Goal: Task Accomplishment & Management: Use online tool/utility

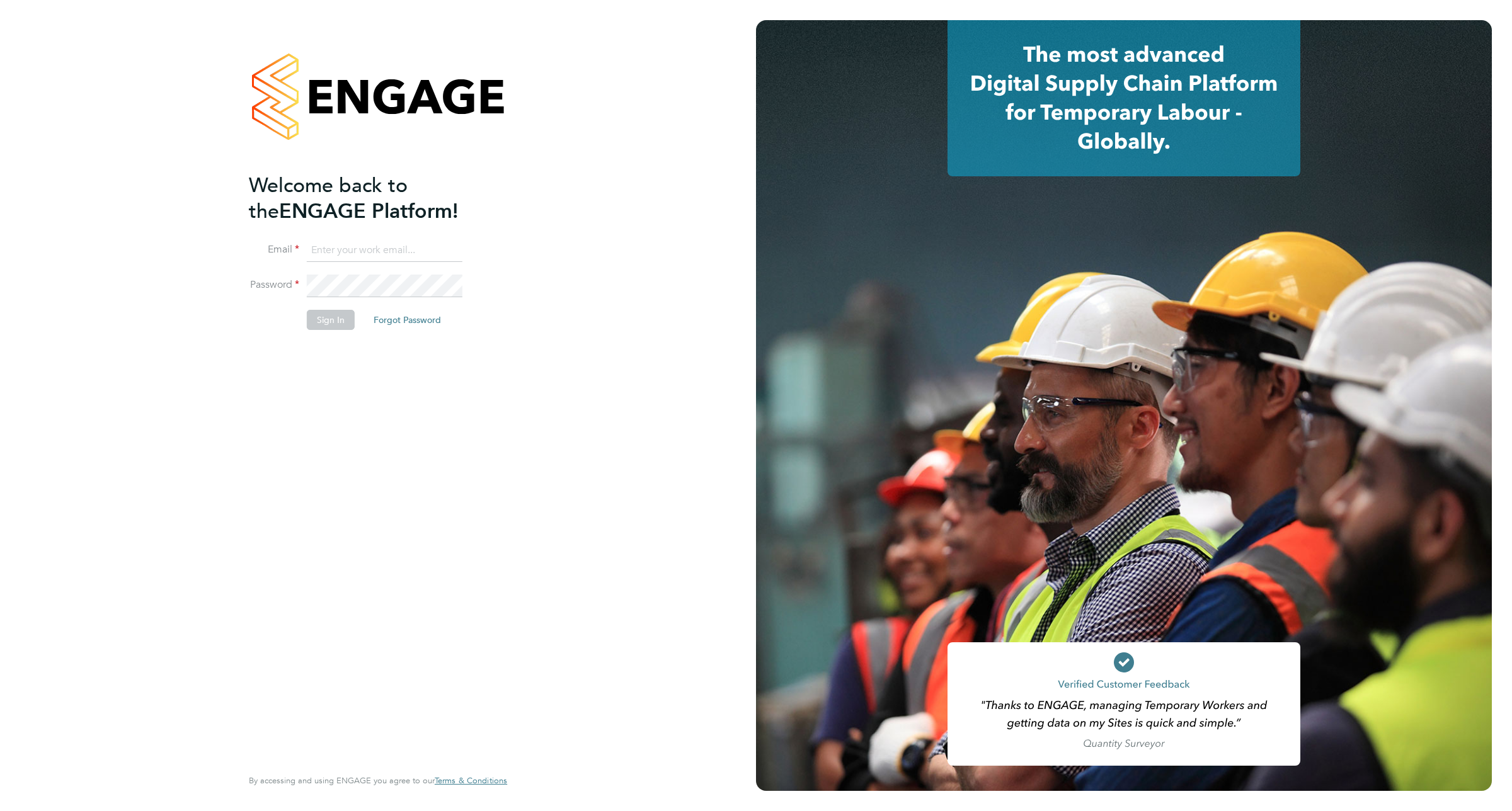
type input "[EMAIL_ADDRESS][DOMAIN_NAME]"
click at [326, 315] on button "Sign In" at bounding box center [331, 320] width 48 height 20
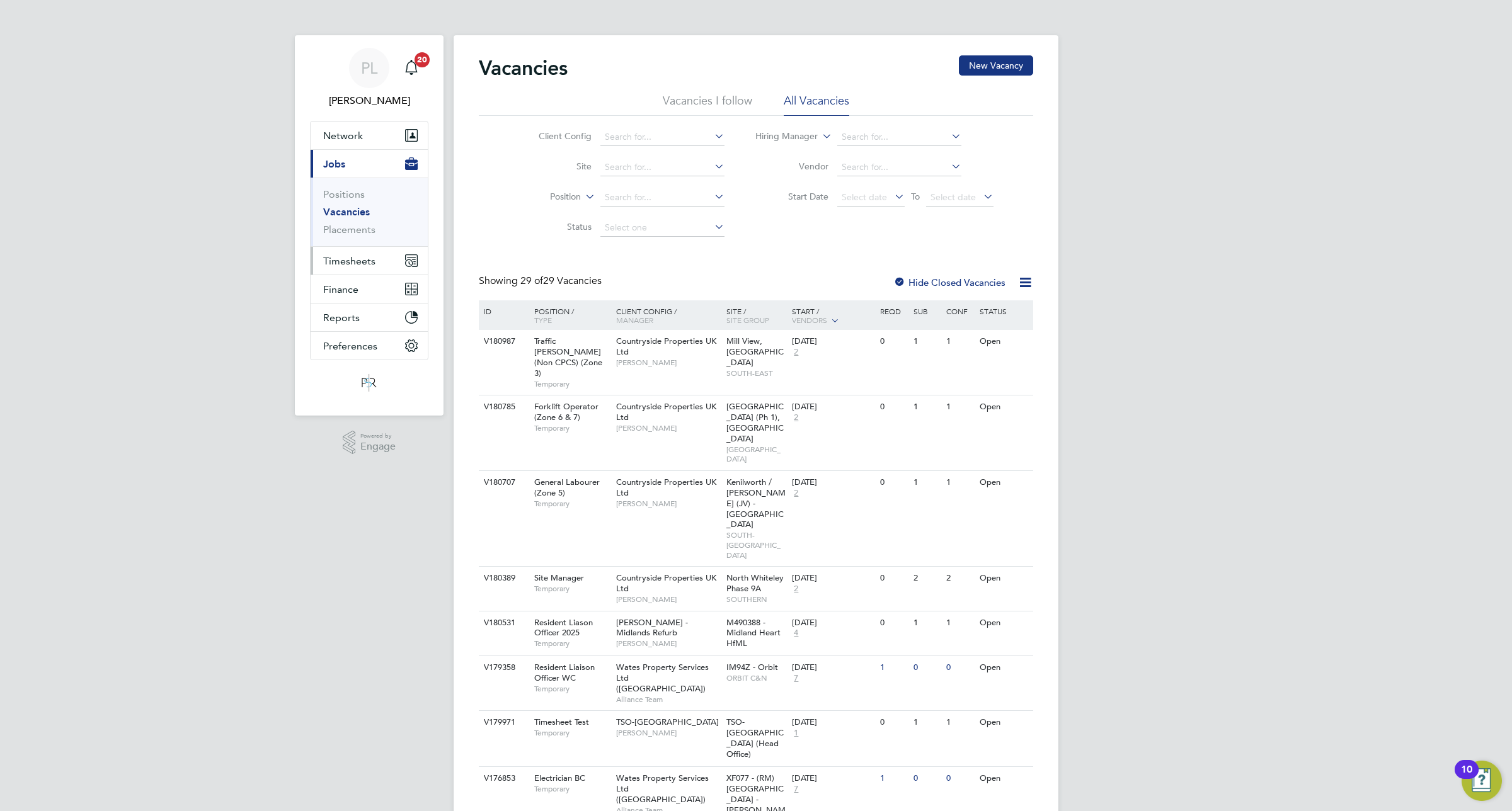
click at [353, 256] on span "Timesheets" at bounding box center [349, 261] width 52 height 12
click at [360, 223] on link "Timesheets" at bounding box center [349, 223] width 52 height 12
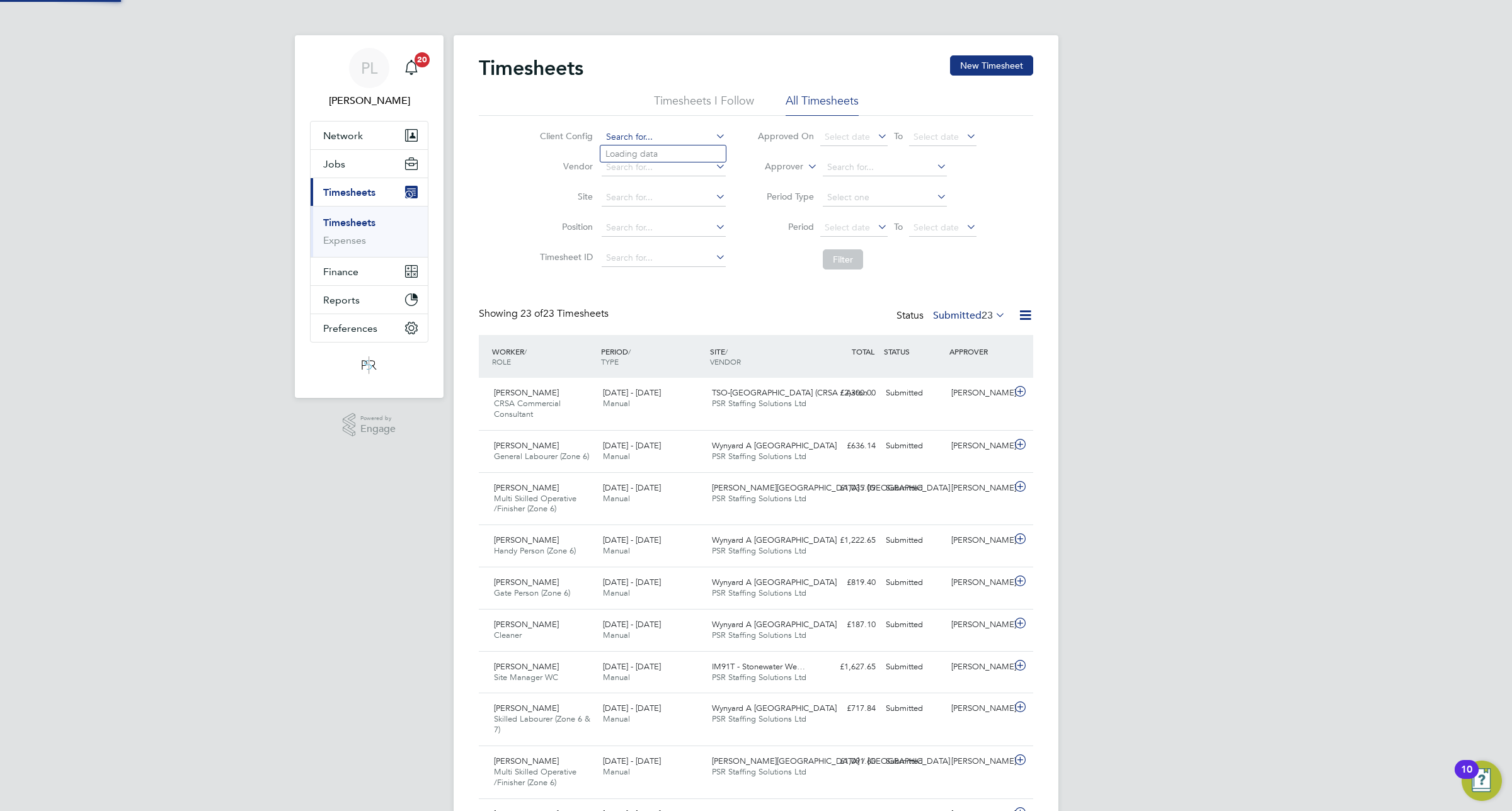
click at [648, 130] on input at bounding box center [664, 137] width 124 height 18
type input "TSO-UK"
click at [852, 262] on button "Filter" at bounding box center [843, 260] width 40 height 20
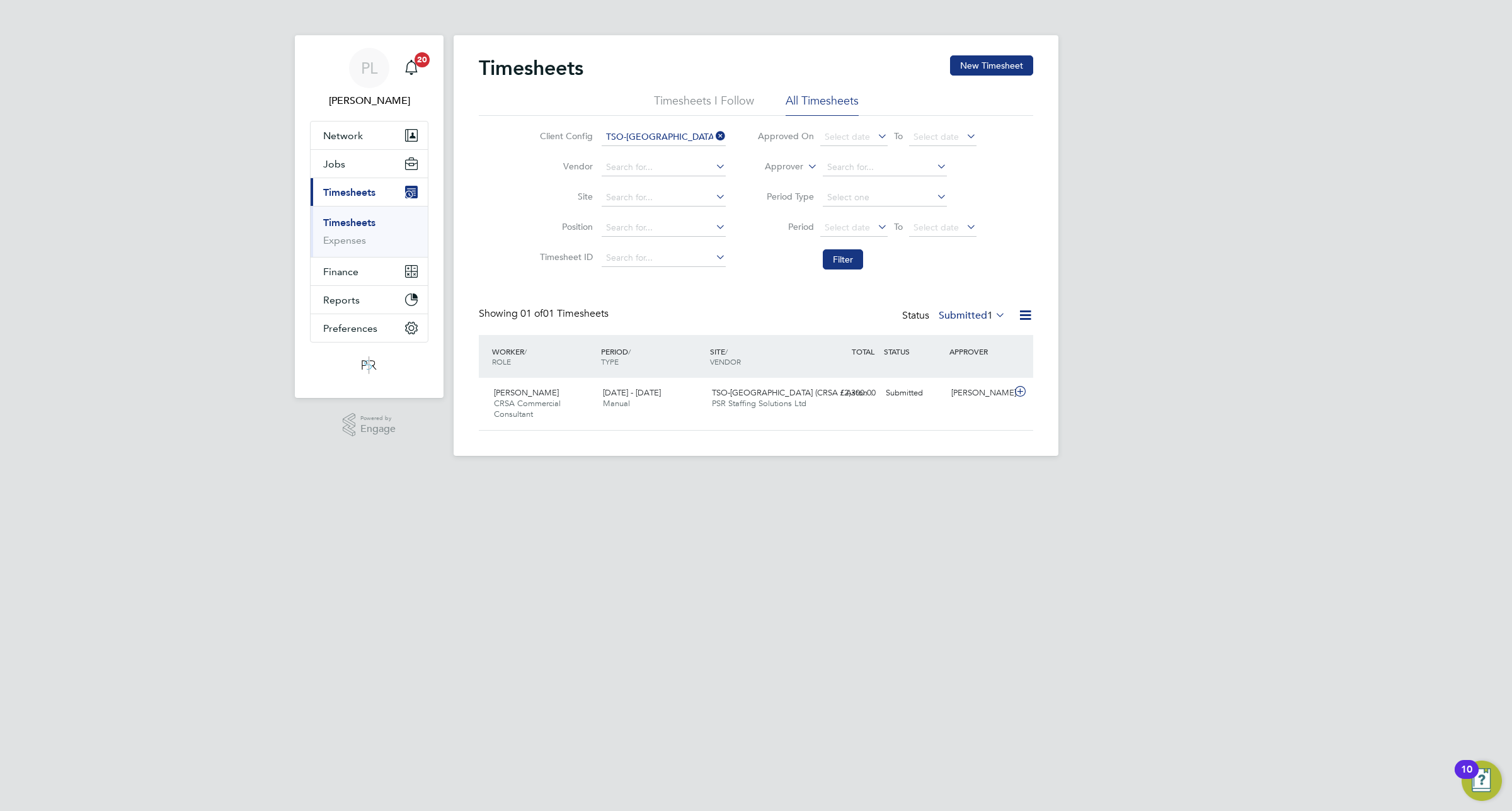
click at [952, 315] on label "Submitted 1" at bounding box center [973, 315] width 67 height 13
click at [954, 389] on li "Approved" at bounding box center [956, 392] width 58 height 18
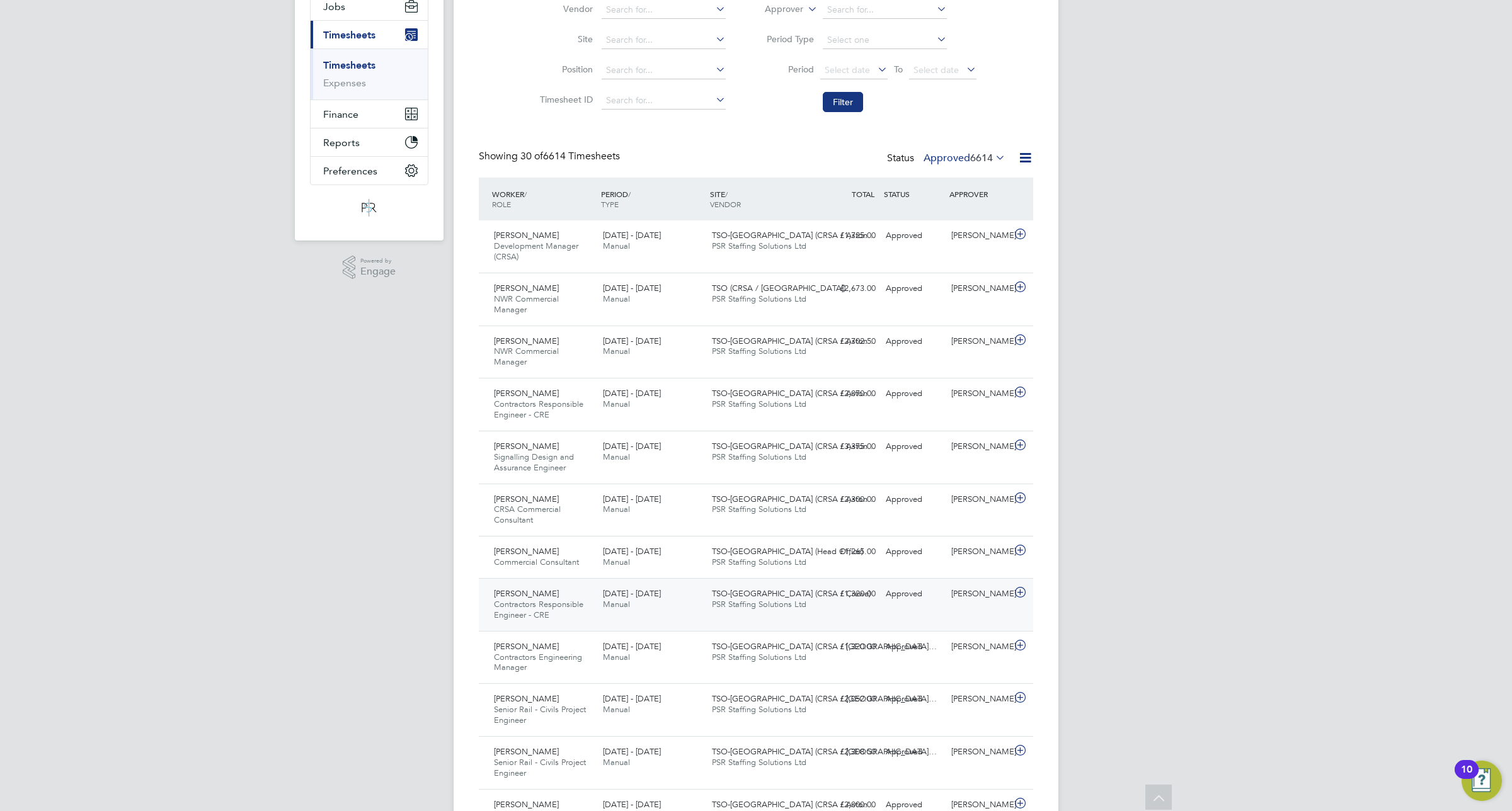
click at [659, 606] on div "13 - 19 Sep 2025 Manual" at bounding box center [653, 600] width 109 height 32
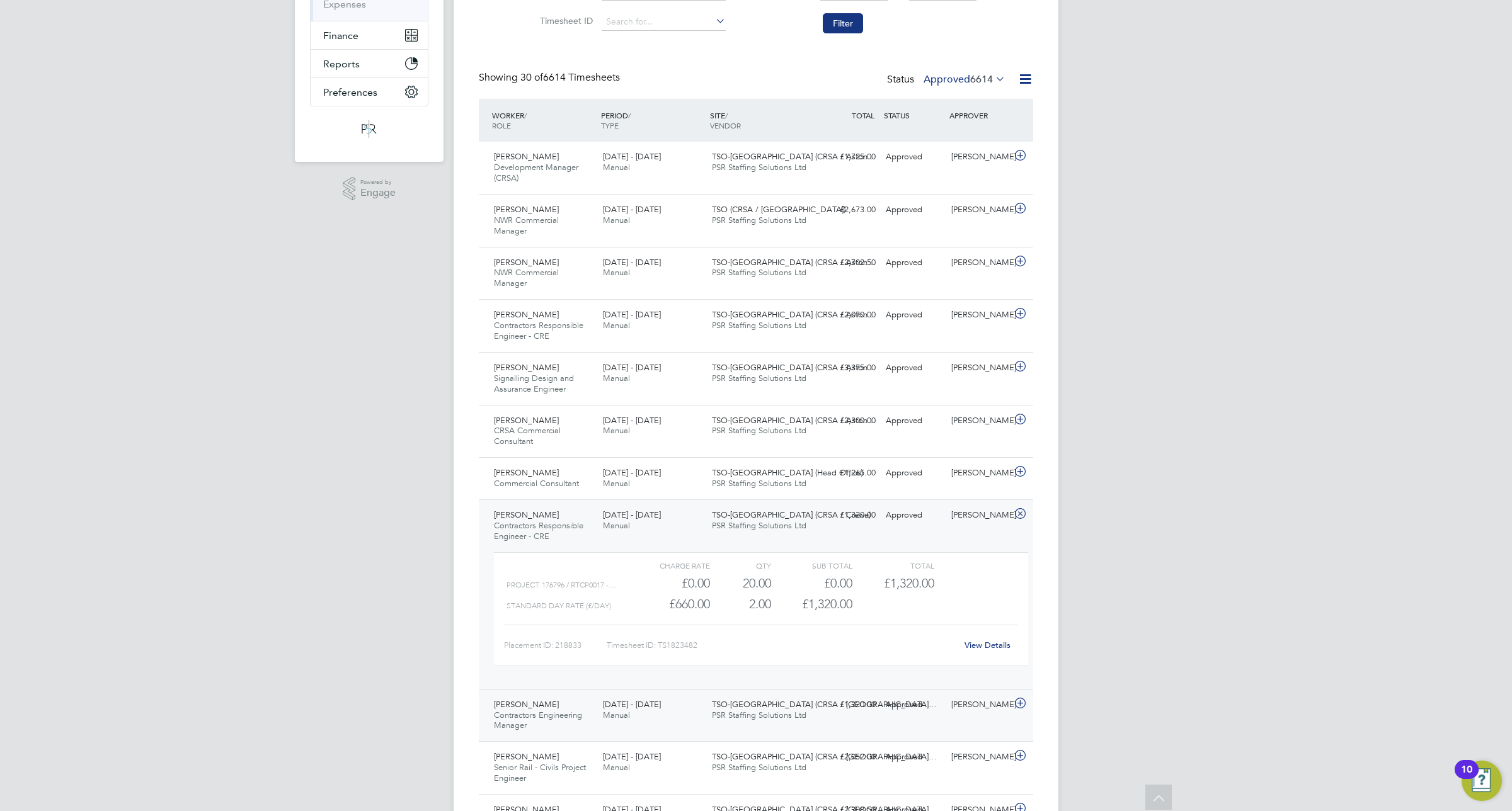
drag, startPoint x: 666, startPoint y: 713, endPoint x: 666, endPoint y: 704, distance: 9.0
click at [665, 713] on div "13 - 19 Sep 2025 Manual" at bounding box center [653, 710] width 109 height 32
click at [691, 531] on div "13 - 19 Sep 2025 Manual" at bounding box center [653, 521] width 109 height 32
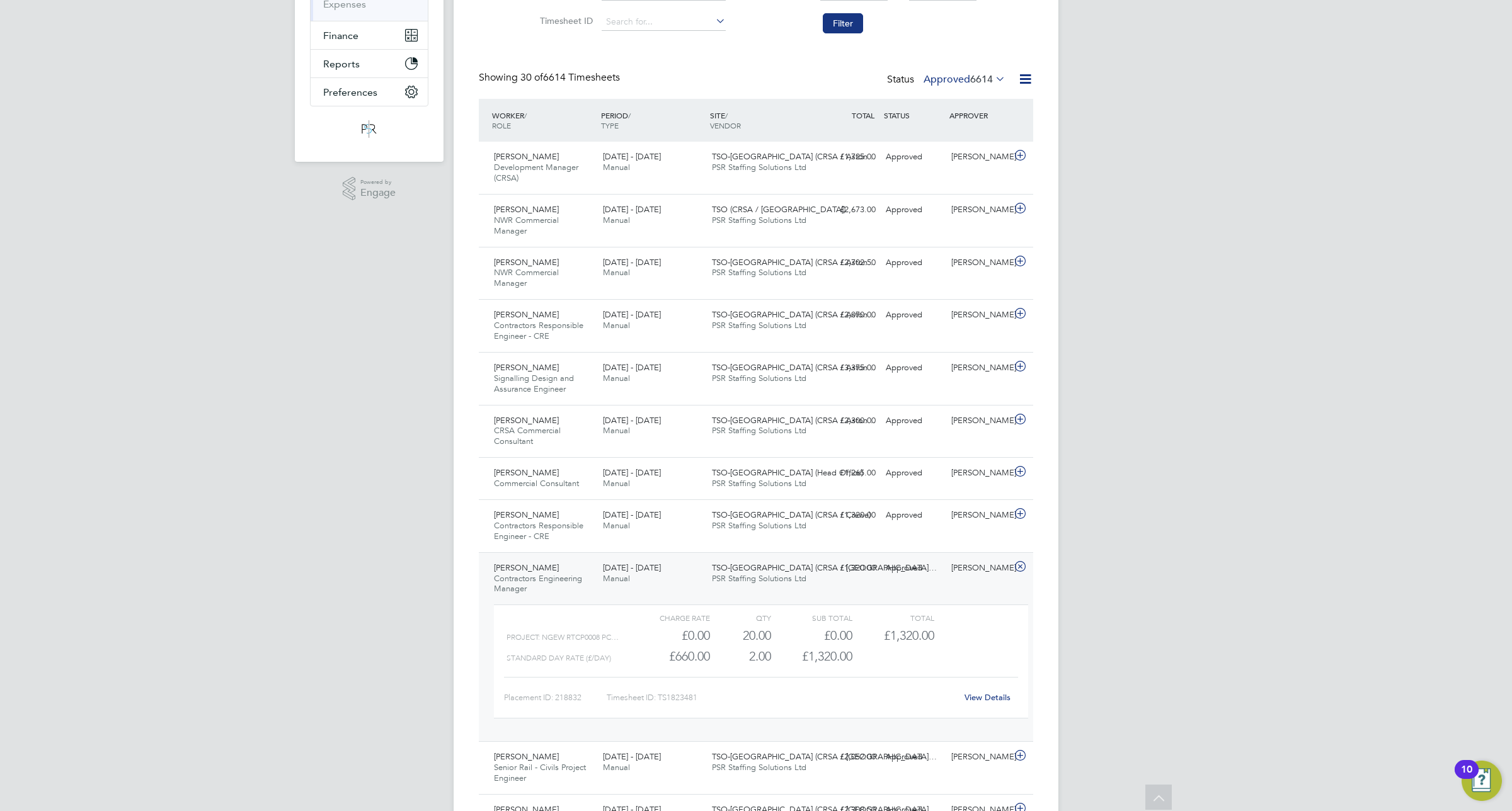
click at [675, 568] on div "13 - 19 Sep 2025 Manual" at bounding box center [653, 574] width 109 height 32
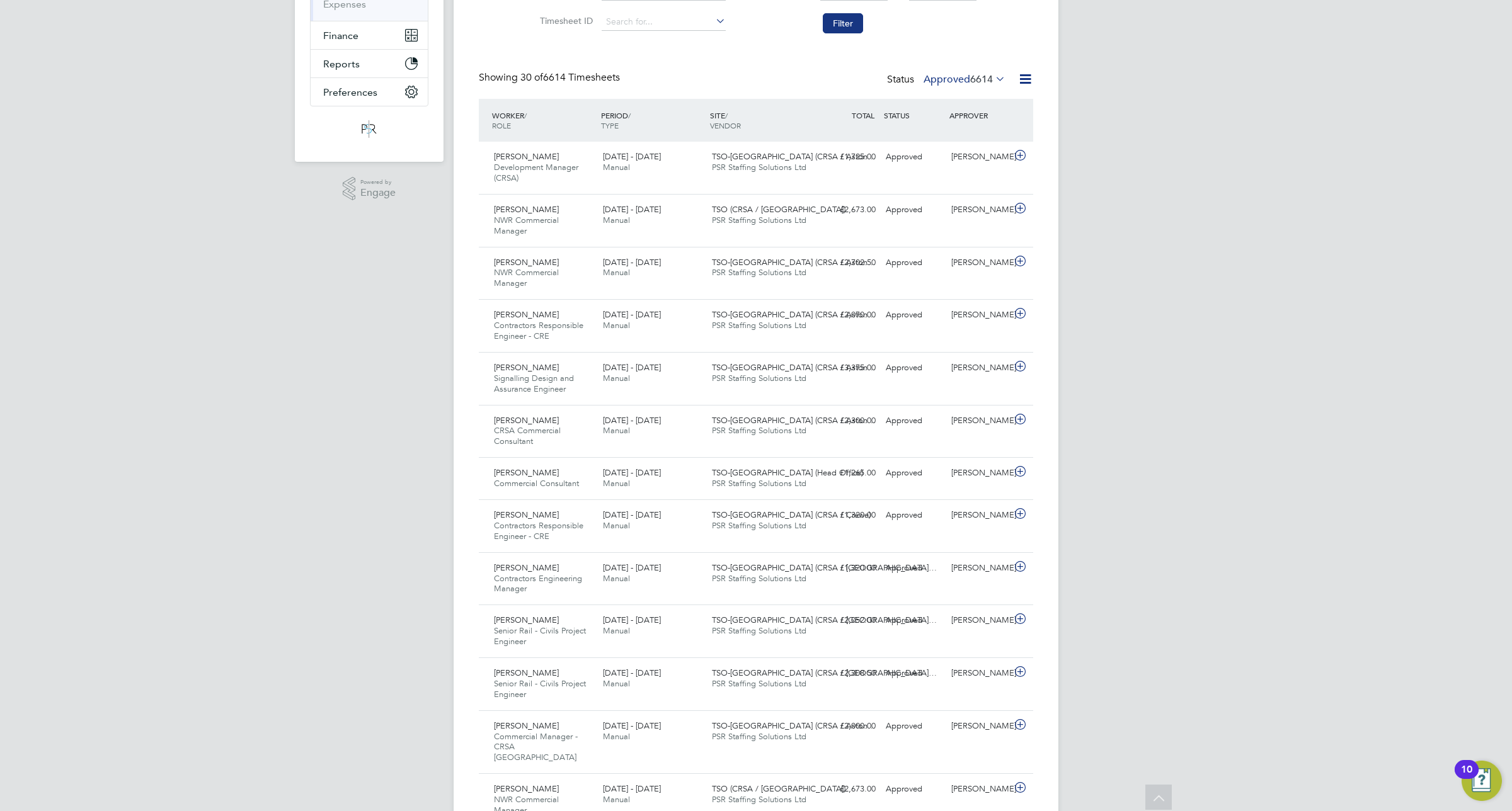
click at [993, 79] on icon at bounding box center [993, 79] width 0 height 18
click at [940, 117] on li "Saved" at bounding box center [948, 119] width 58 height 18
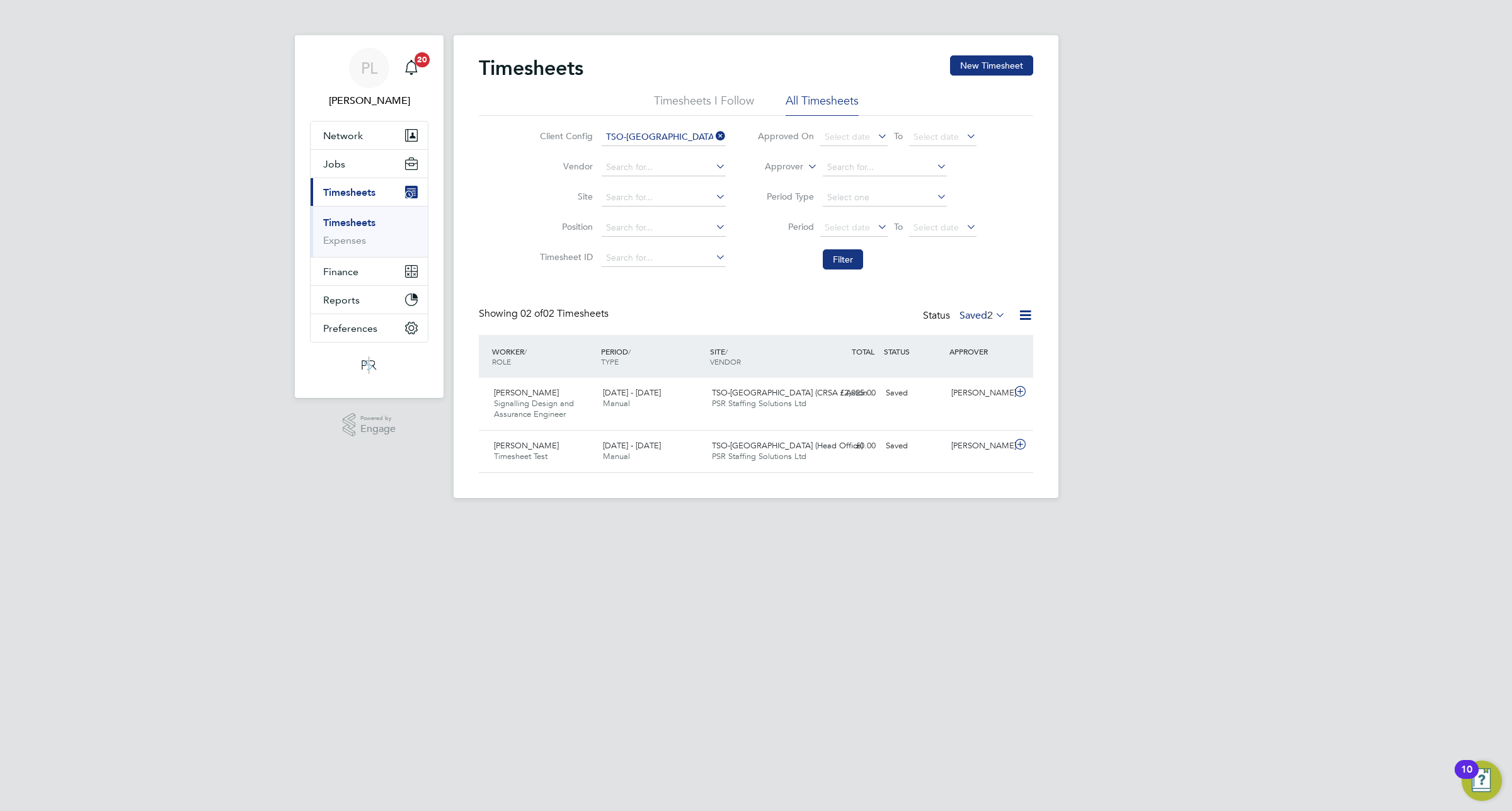
click at [993, 312] on icon at bounding box center [993, 315] width 0 height 18
click at [835, 403] on div "£2,025.00 Saved" at bounding box center [848, 393] width 66 height 21
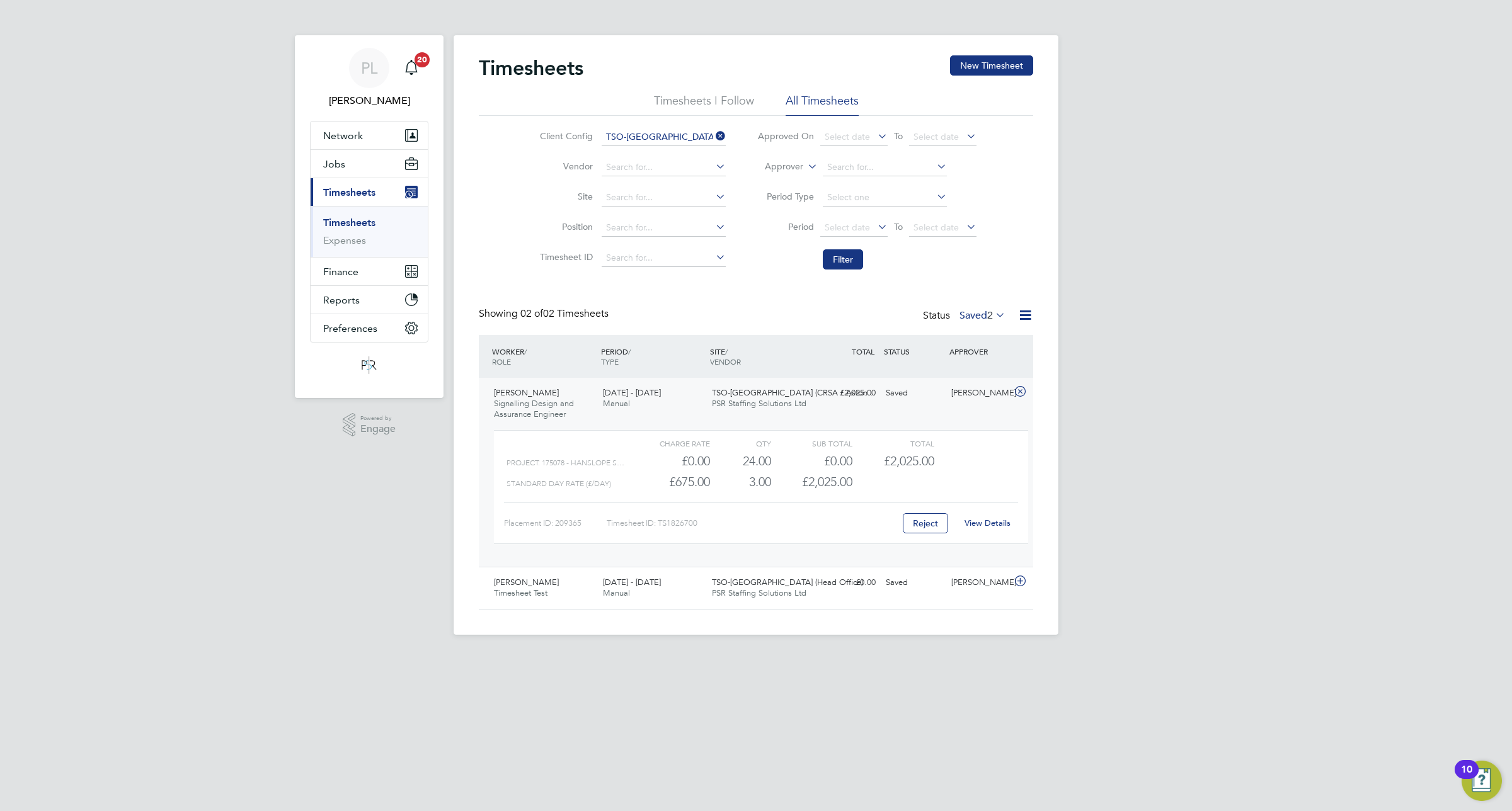
click at [980, 310] on label "Saved 2" at bounding box center [983, 315] width 46 height 13
click at [954, 336] on li "All" at bounding box center [966, 338] width 58 height 18
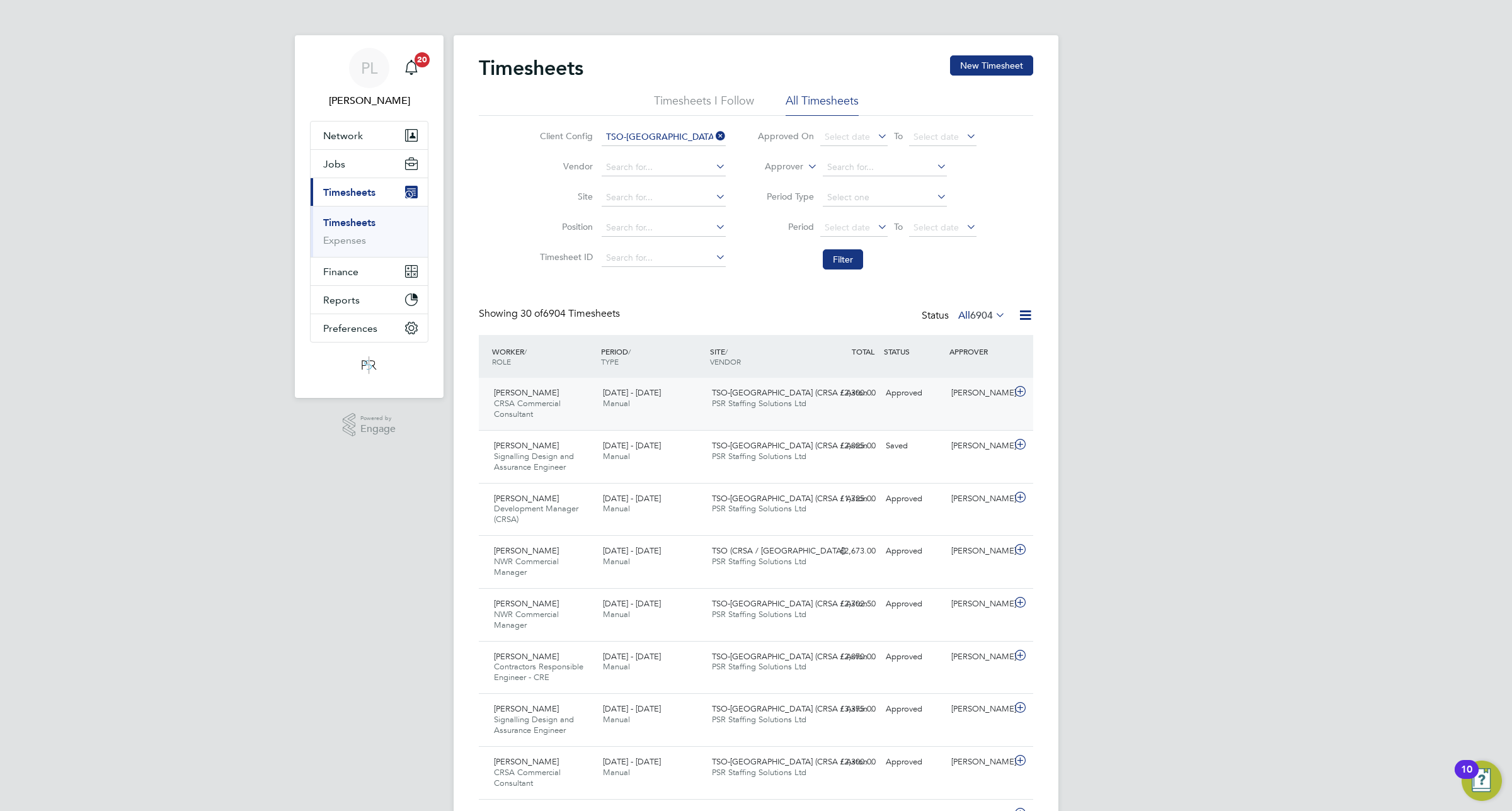
click at [725, 391] on span "TSO-UK (CRSA / Aston…" at bounding box center [794, 393] width 164 height 11
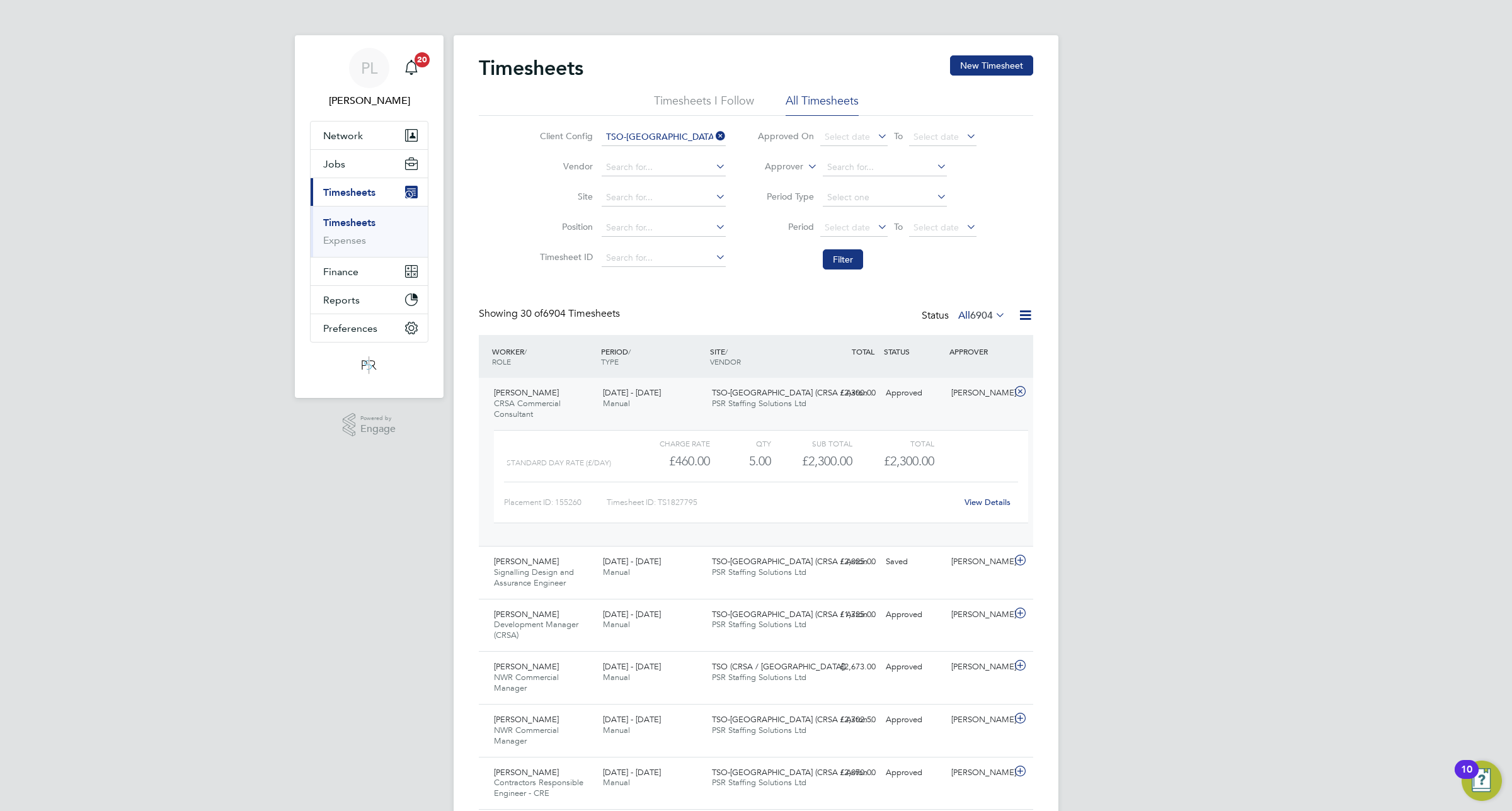
click at [725, 389] on span "TSO-UK (CRSA / Aston…" at bounding box center [794, 393] width 164 height 11
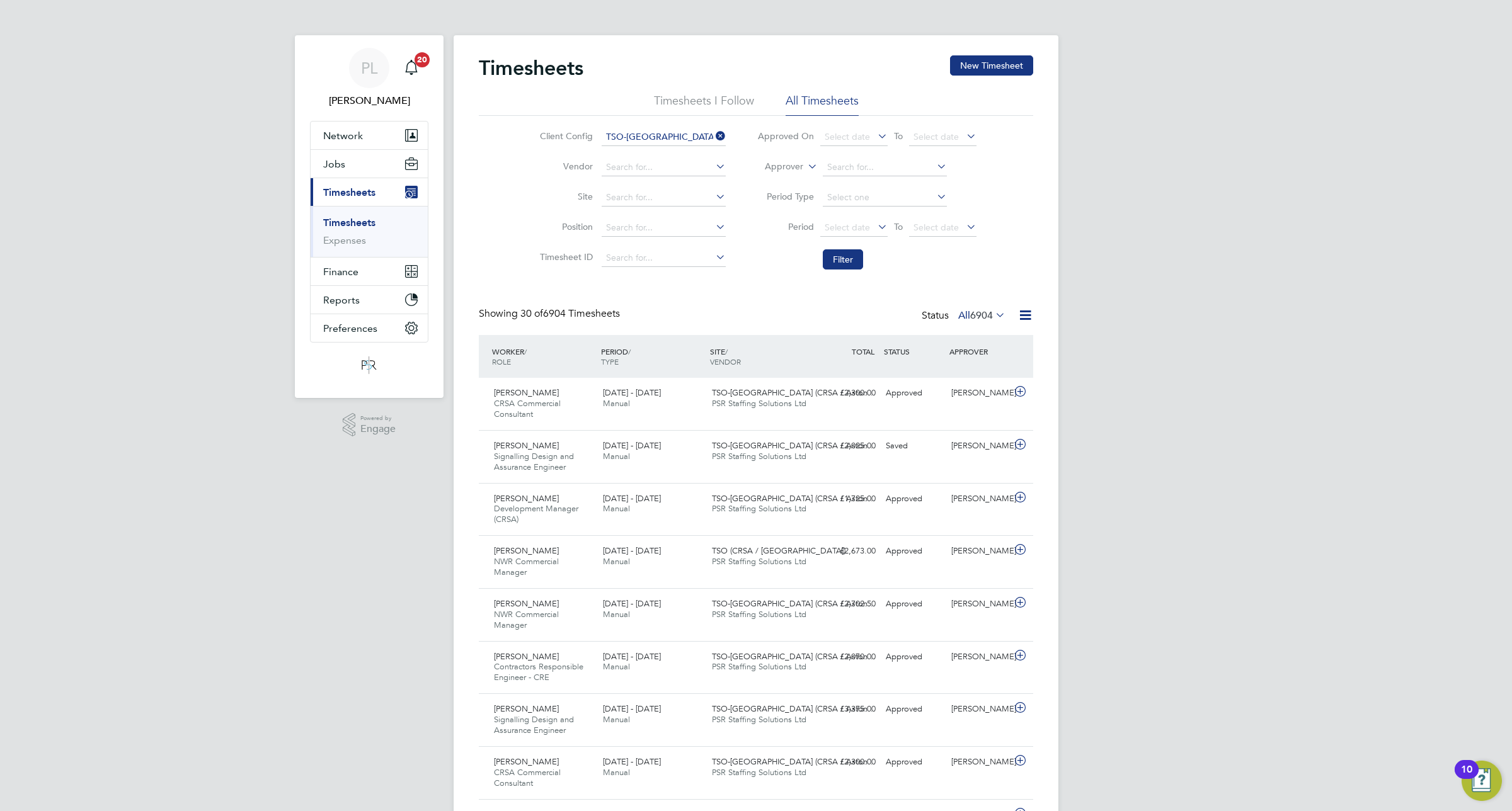
click at [970, 314] on span "6904" at bounding box center [981, 315] width 23 height 13
click at [631, 398] on span "13 - 19 Sep 2025" at bounding box center [632, 393] width 58 height 11
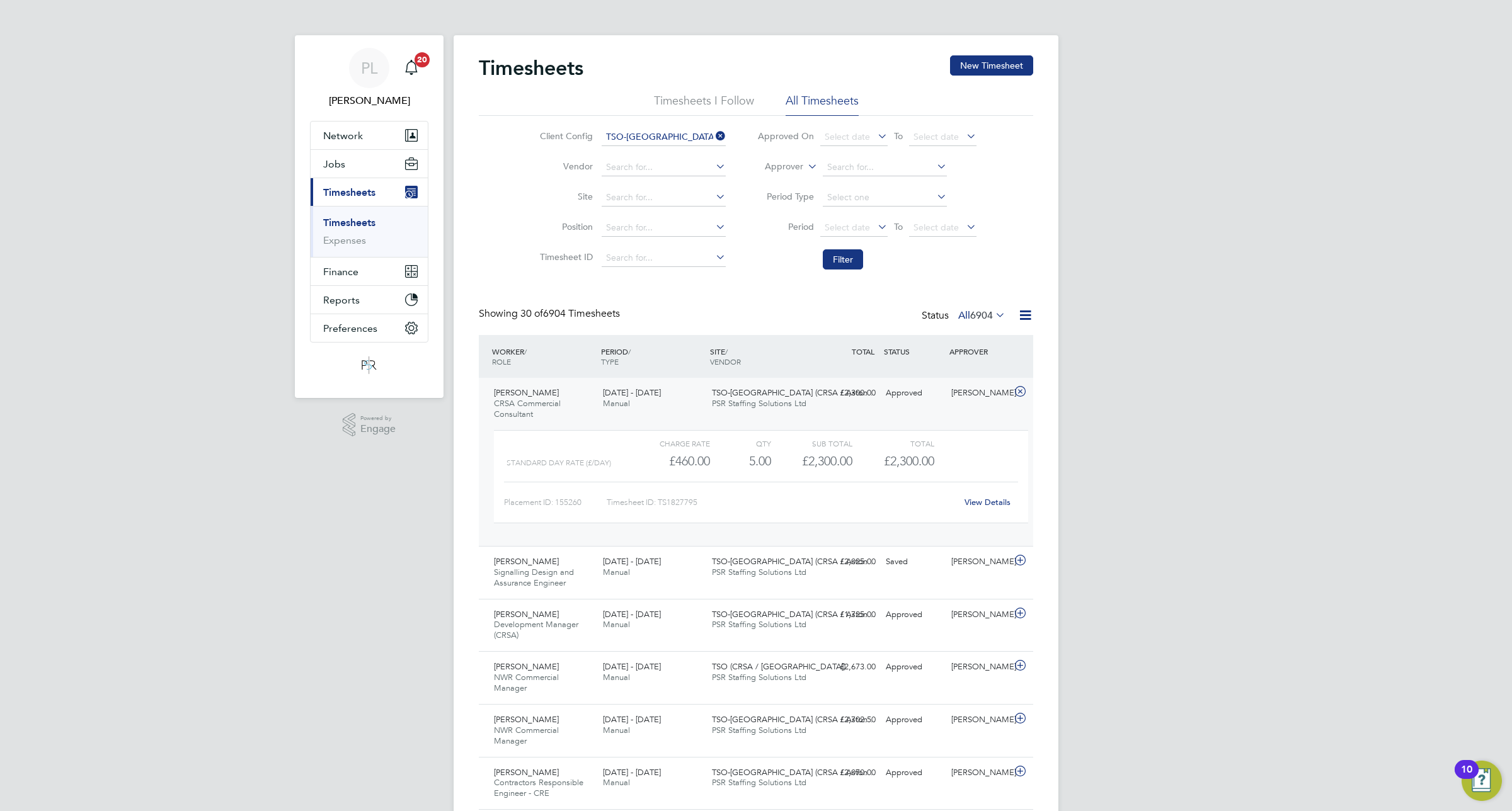
click at [631, 398] on span "13 - 19 Sep 2025" at bounding box center [632, 393] width 58 height 11
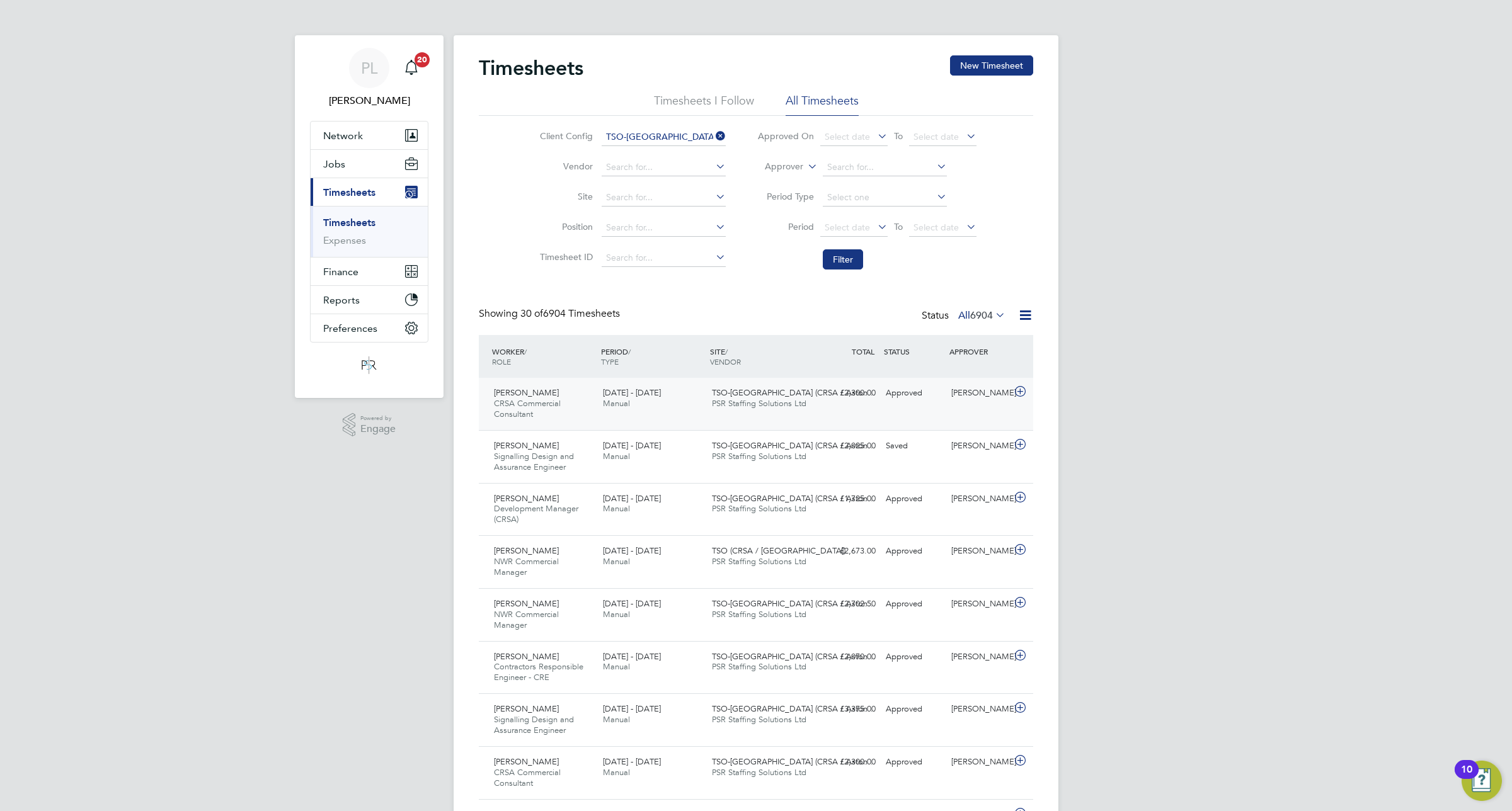
click at [712, 402] on span "PSR Staffing Solutions Ltd" at bounding box center [759, 403] width 94 height 11
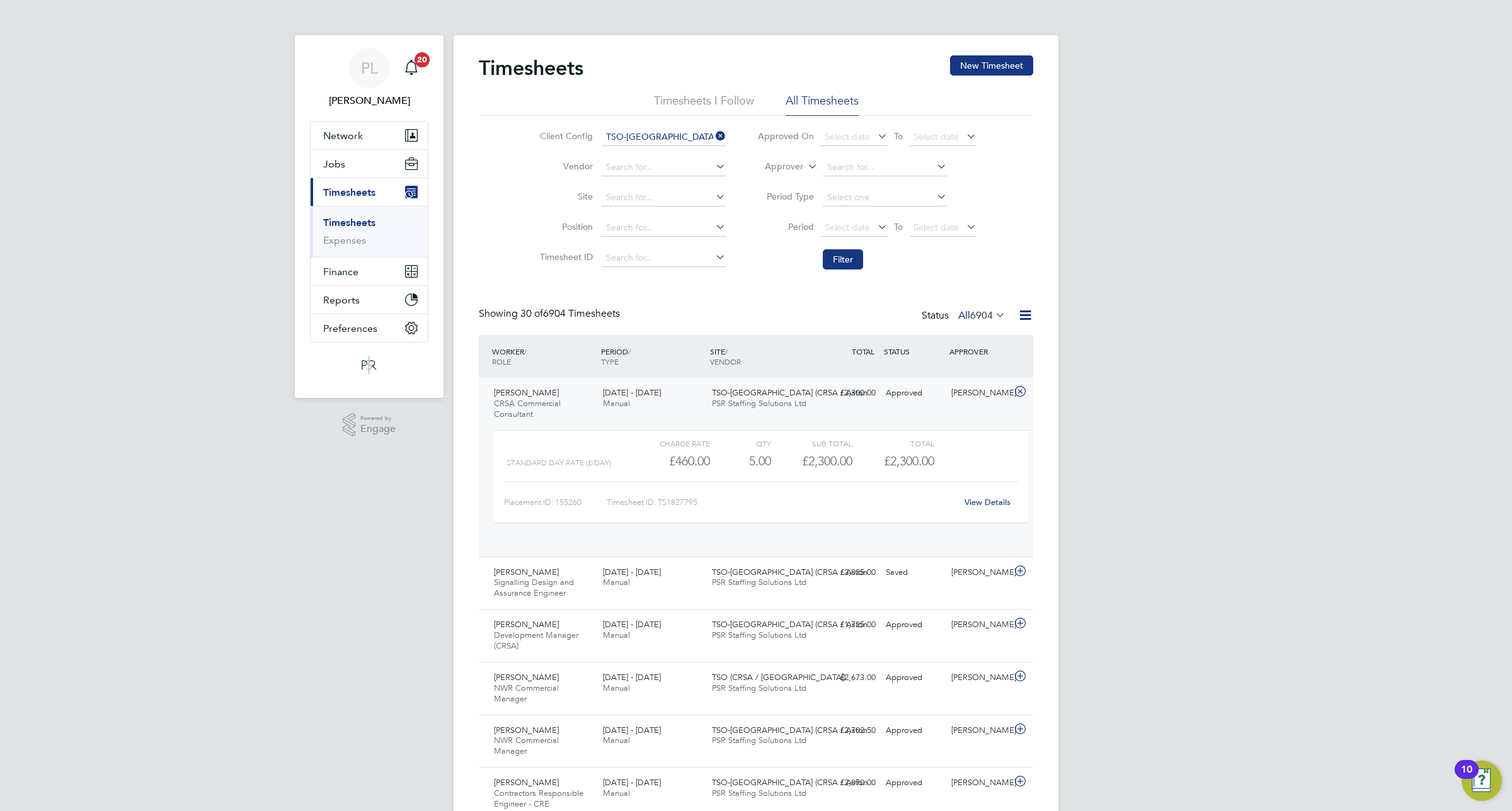
scroll to position [21, 123]
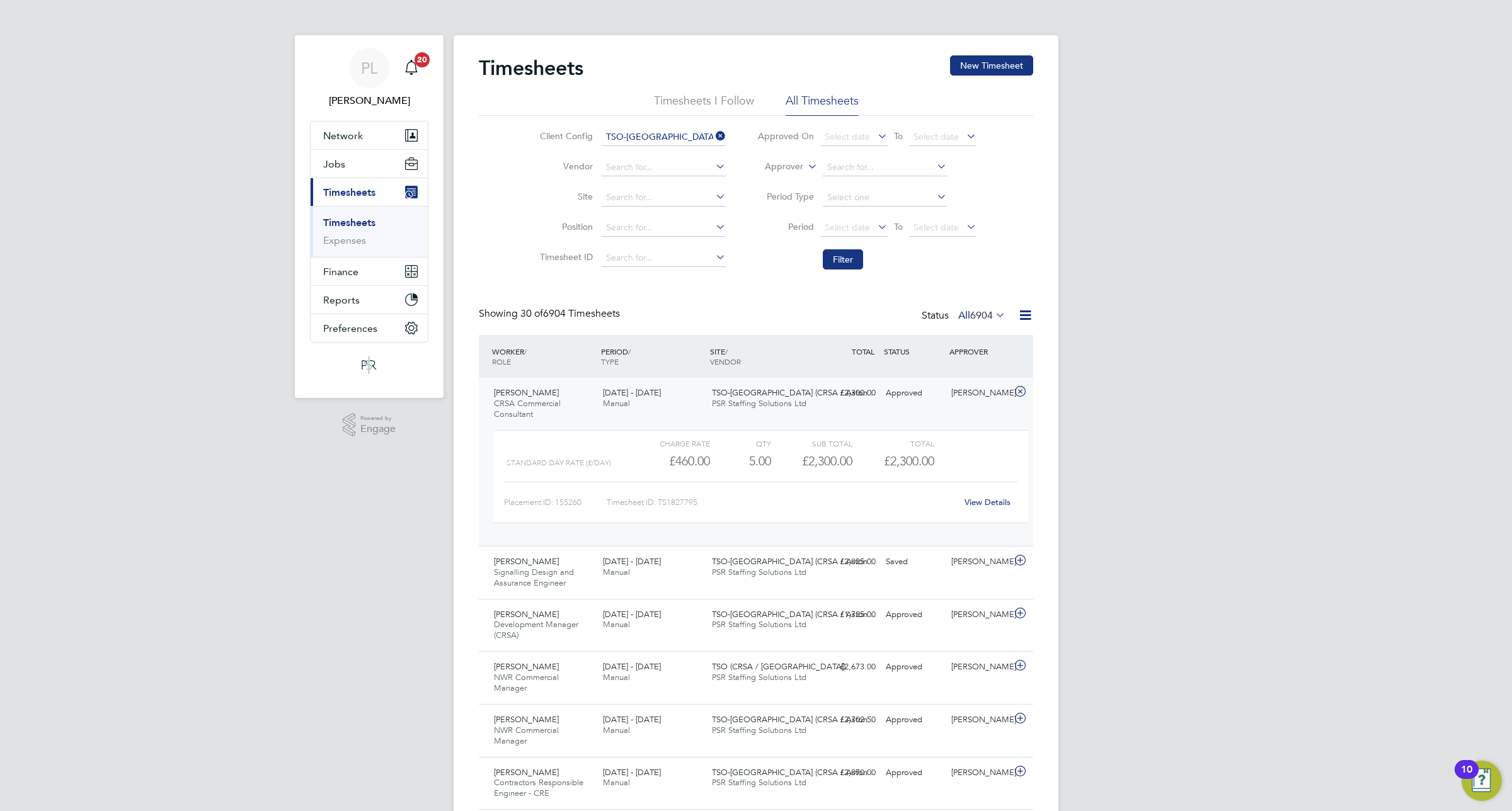
click at [712, 403] on span "PSR Staffing Solutions Ltd" at bounding box center [759, 403] width 94 height 11
